Goal: Task Accomplishment & Management: Complete application form

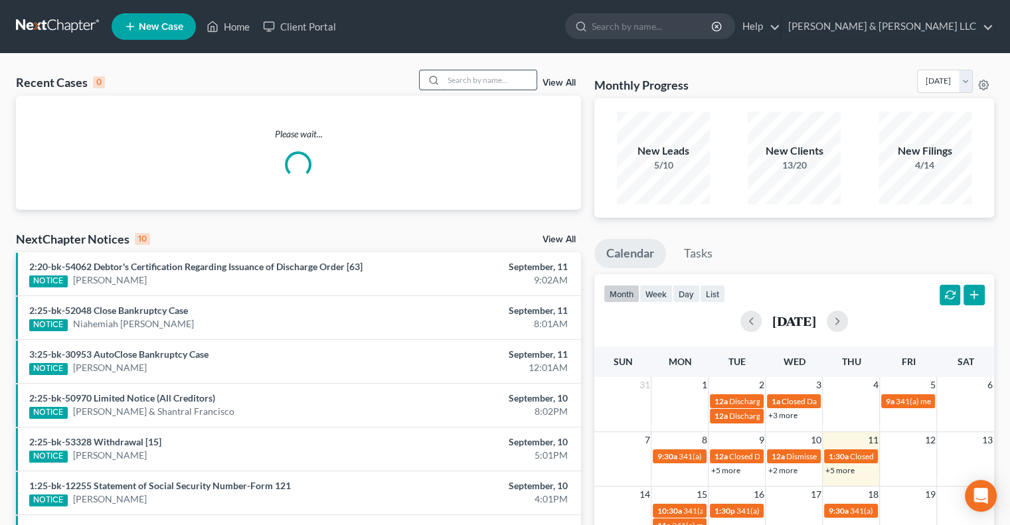
click at [482, 83] on input "search" at bounding box center [489, 79] width 93 height 19
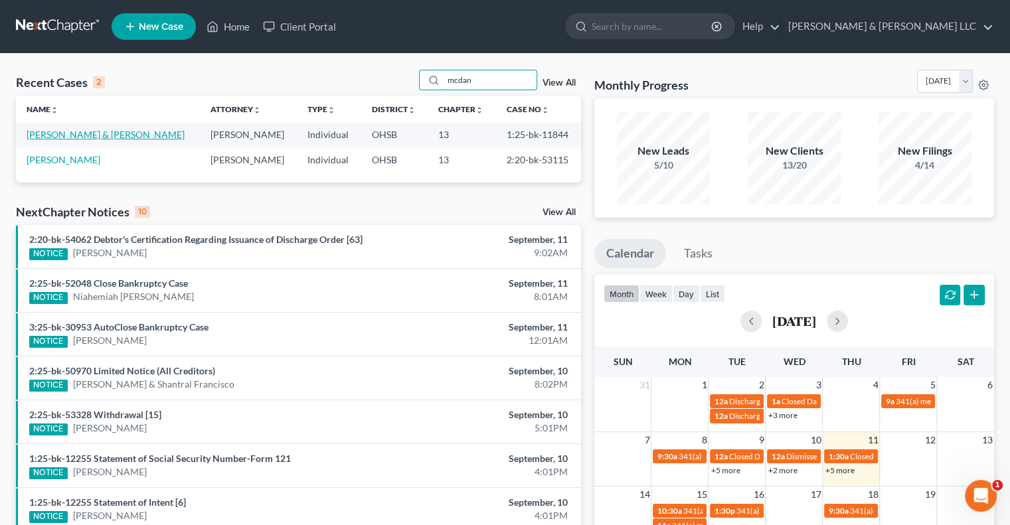
type input "mcdan"
click at [94, 135] on link "[PERSON_NAME] & [PERSON_NAME]" at bounding box center [106, 134] width 158 height 11
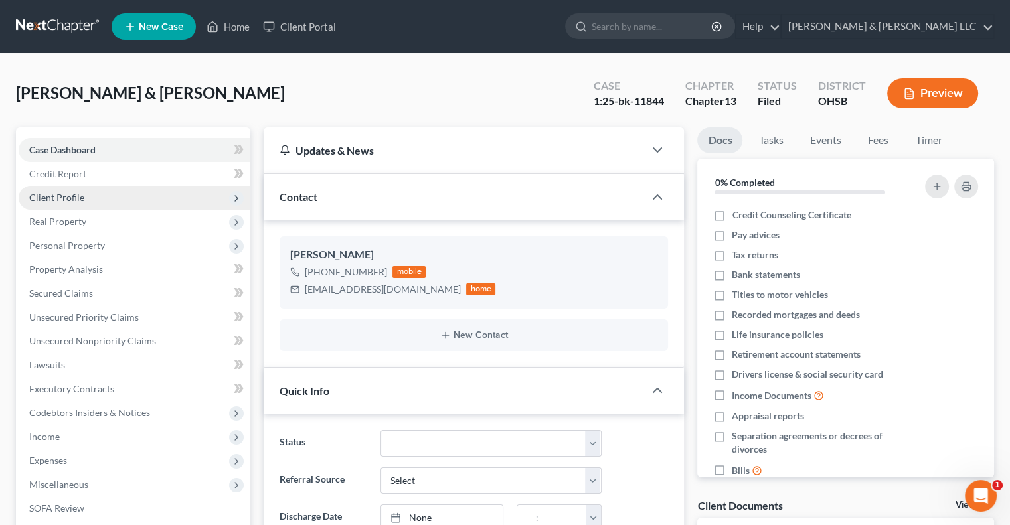
click at [96, 206] on span "Client Profile" at bounding box center [135, 198] width 232 height 24
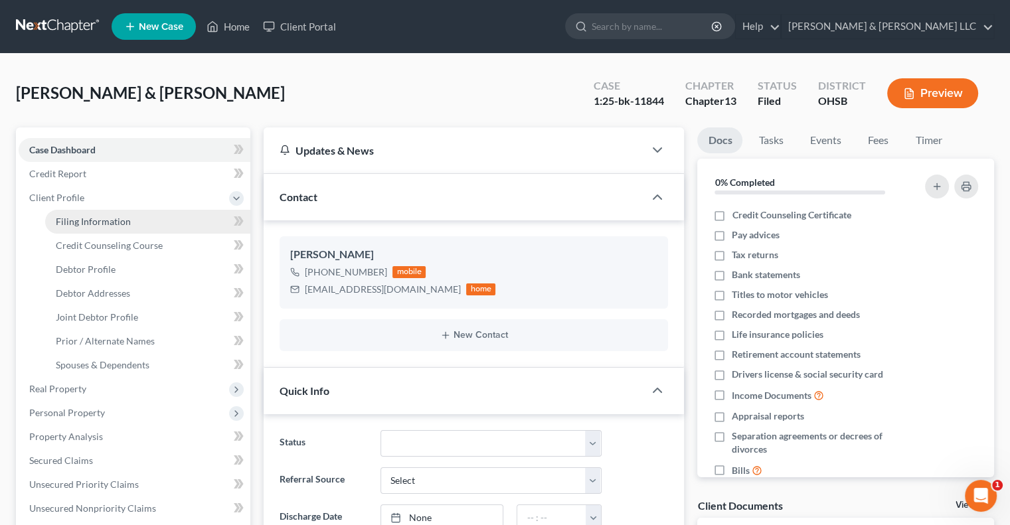
click at [104, 217] on span "Filing Information" at bounding box center [93, 221] width 75 height 11
select select "1"
select select "3"
select select "36"
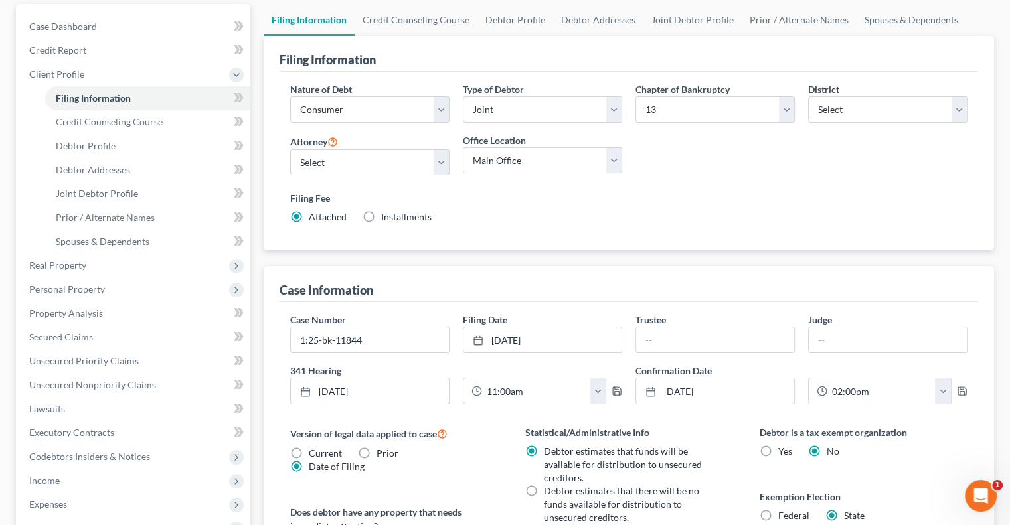
scroll to position [133, 0]
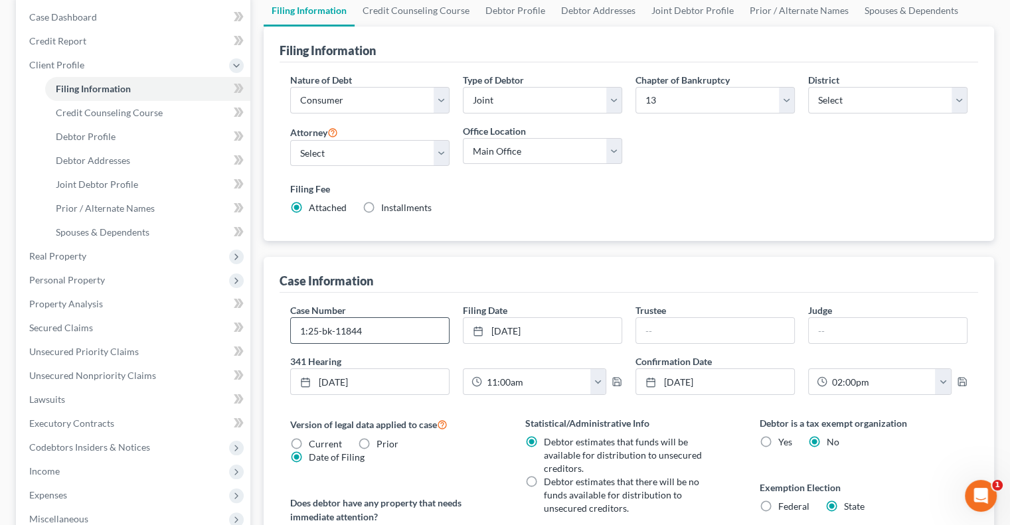
drag, startPoint x: 364, startPoint y: 329, endPoint x: 335, endPoint y: 329, distance: 29.9
click at [335, 329] on input "1:25-bk-11844" at bounding box center [370, 330] width 158 height 25
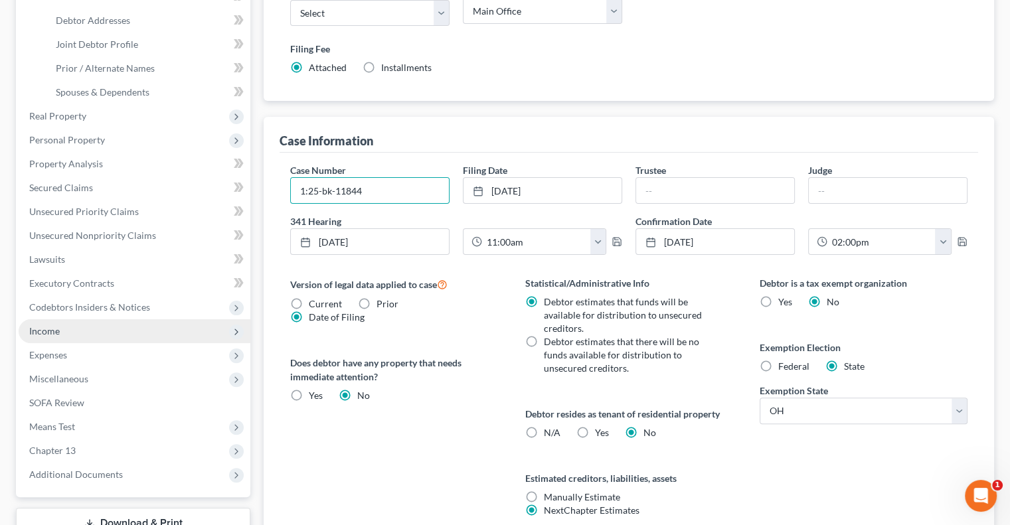
scroll to position [388, 0]
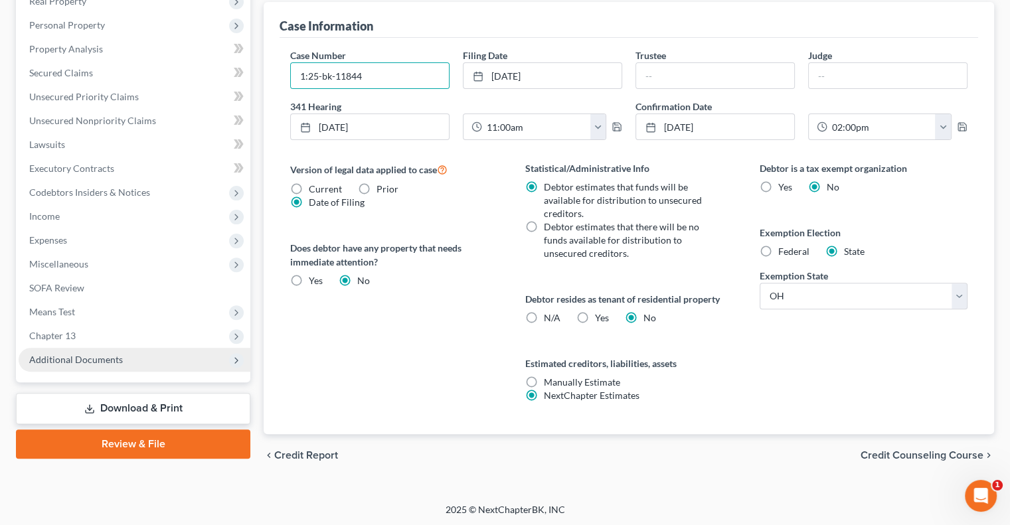
click at [82, 357] on span "Additional Documents" at bounding box center [76, 359] width 94 height 11
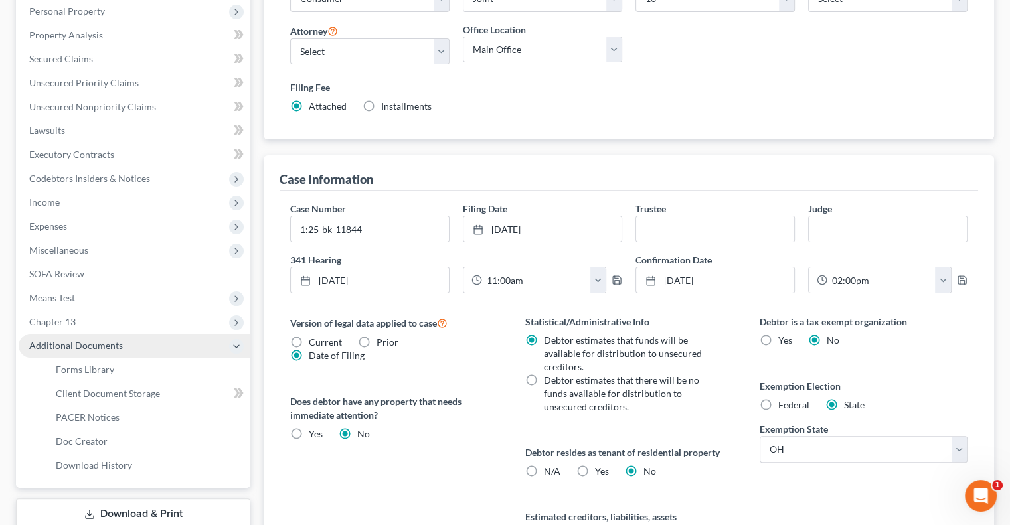
scroll to position [220, 0]
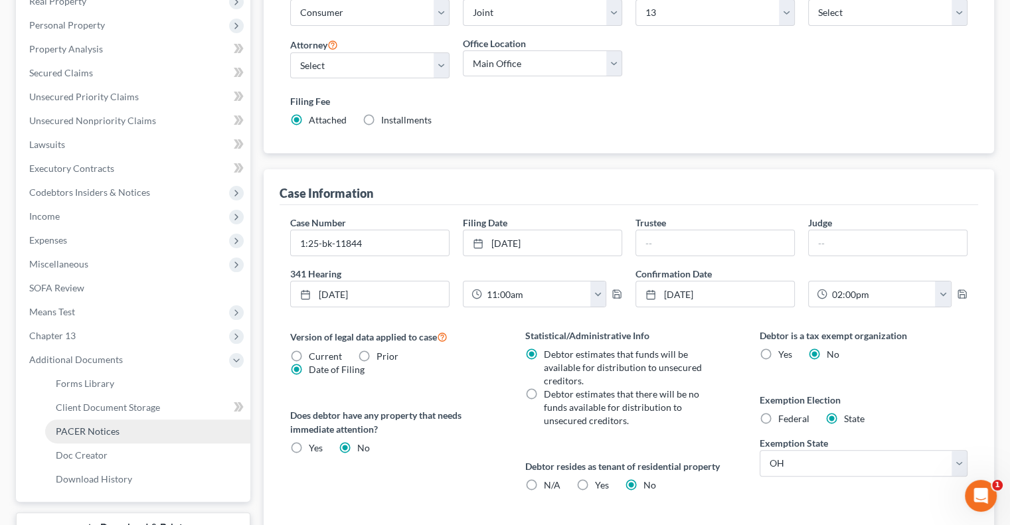
click at [89, 431] on span "PACER Notices" at bounding box center [88, 431] width 64 height 11
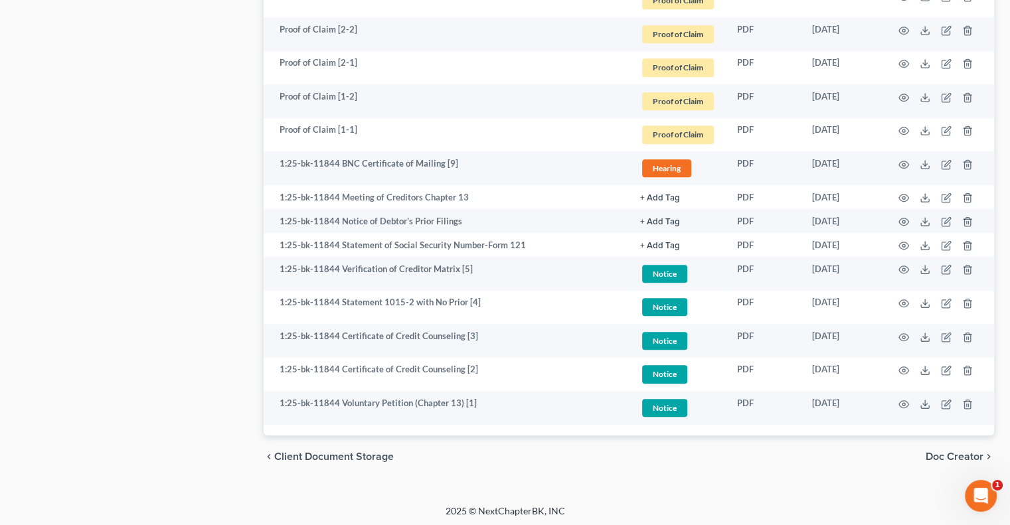
scroll to position [860, 0]
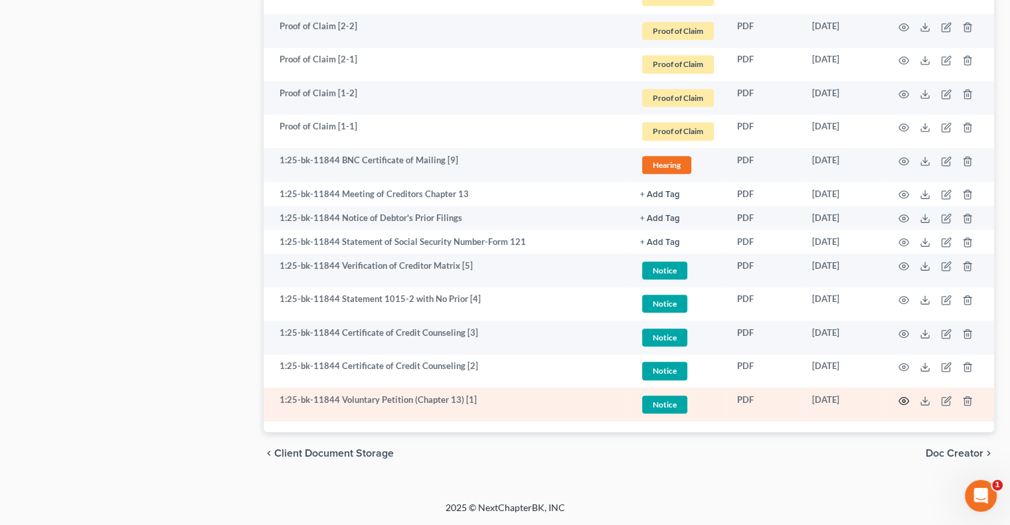
click at [904, 401] on icon "button" at bounding box center [903, 401] width 11 height 11
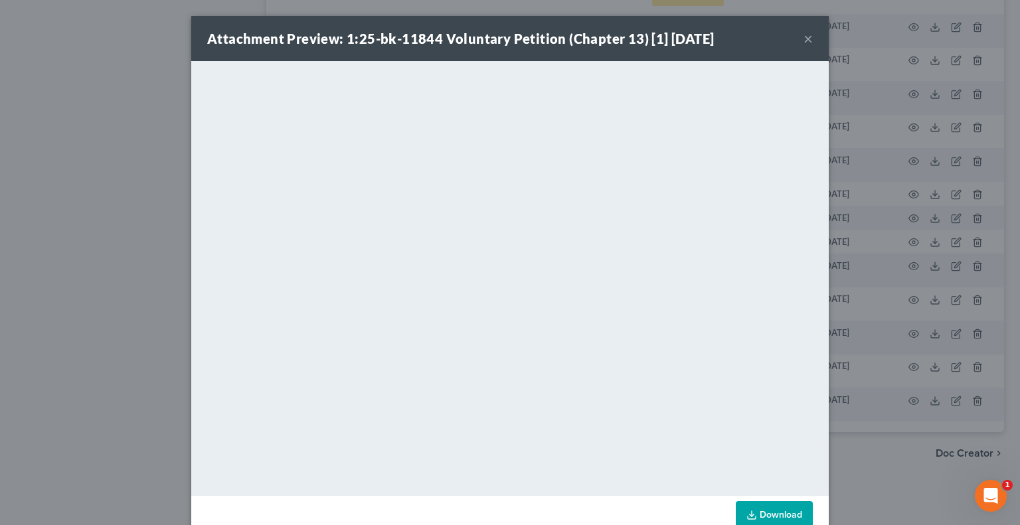
click at [803, 37] on button "×" at bounding box center [807, 39] width 9 height 16
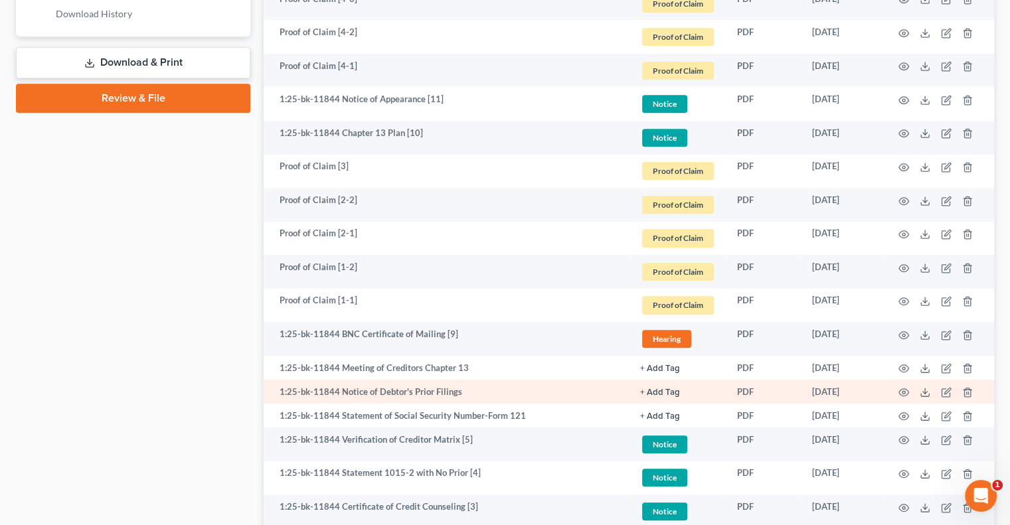
scroll to position [661, 0]
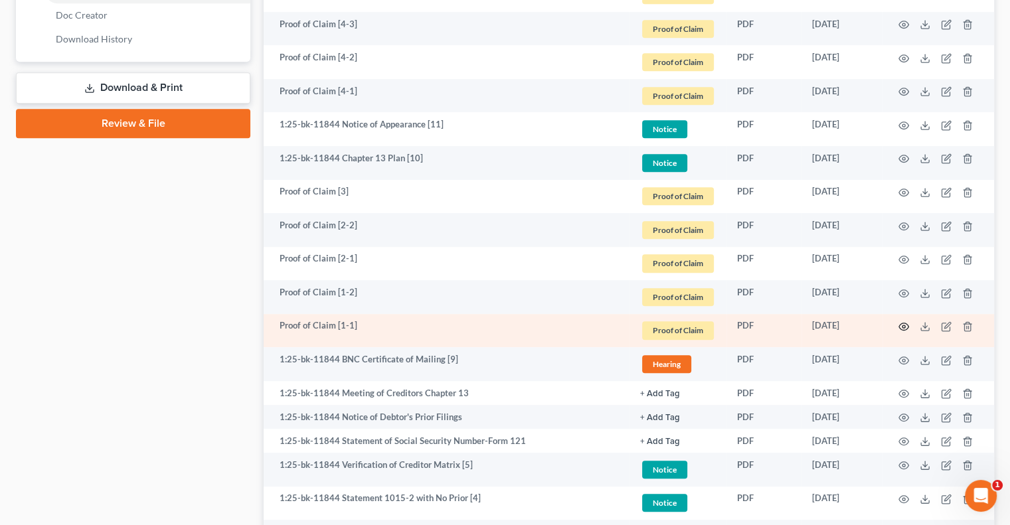
click at [904, 327] on circle "button" at bounding box center [903, 326] width 3 height 3
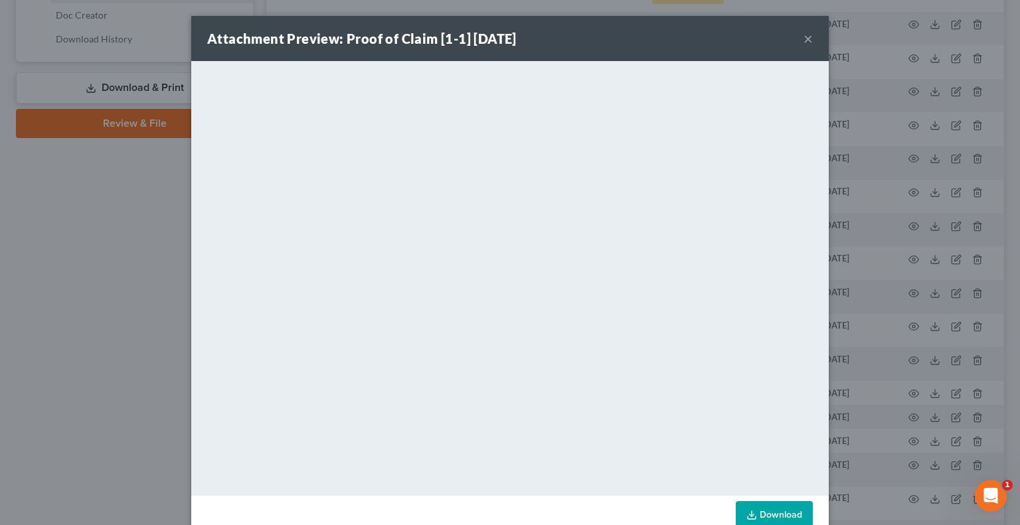
click at [804, 39] on button "×" at bounding box center [807, 39] width 9 height 16
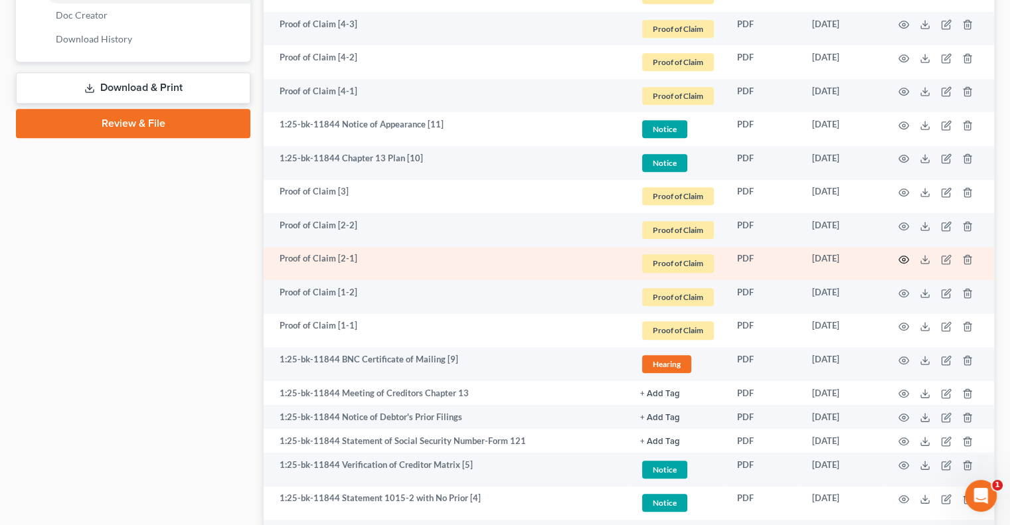
click at [906, 258] on icon "button" at bounding box center [903, 259] width 11 height 11
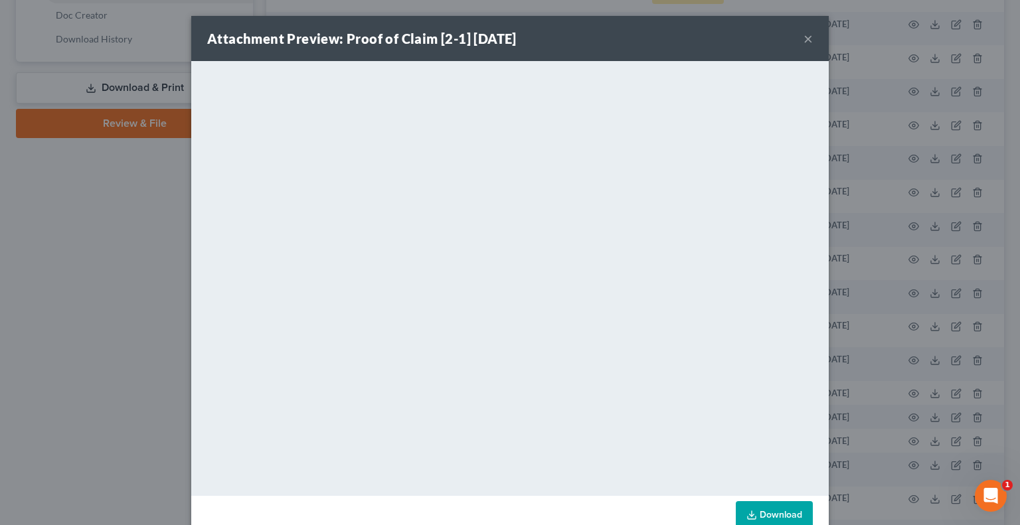
click at [803, 40] on button "×" at bounding box center [807, 39] width 9 height 16
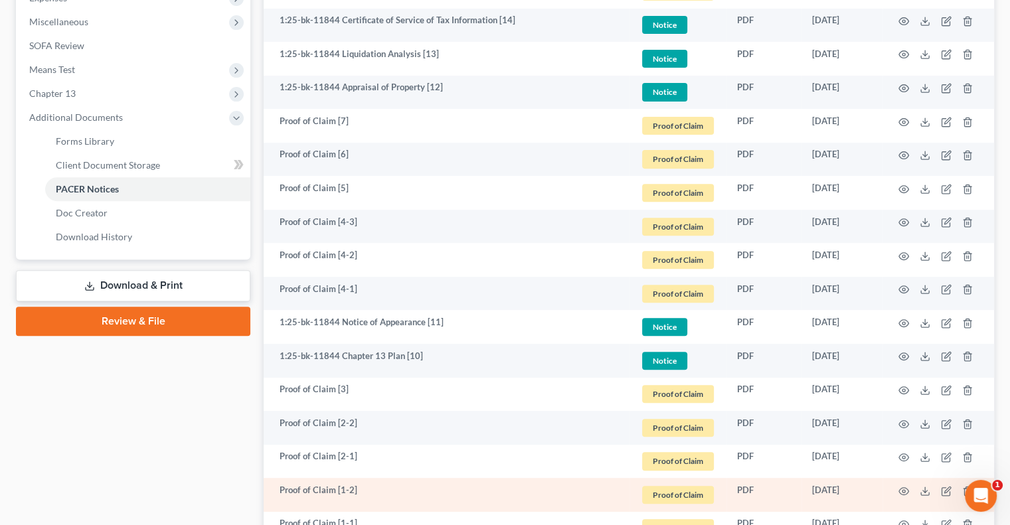
scroll to position [461, 0]
